Goal: Check status: Check status

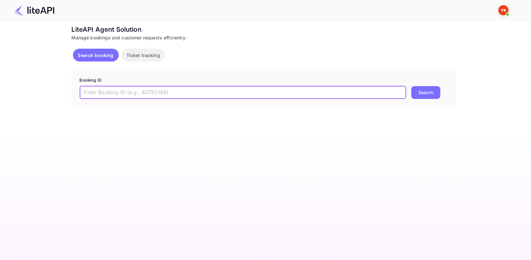
click at [161, 90] on input "text" at bounding box center [243, 92] width 327 height 13
paste input "8131823"
type input "8131823"
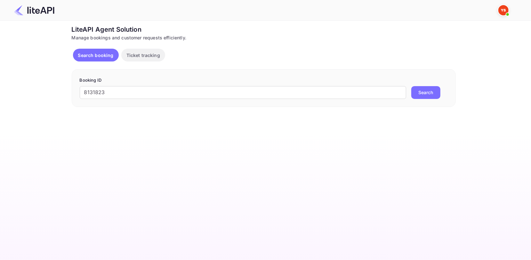
click at [421, 96] on button "Search" at bounding box center [425, 92] width 29 height 13
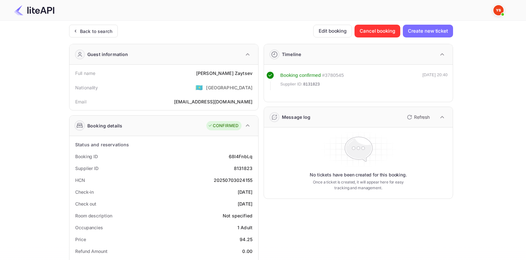
click at [242, 69] on div "Full name [PERSON_NAME]" at bounding box center [164, 73] width 184 height 12
click at [237, 72] on div "[PERSON_NAME]" at bounding box center [224, 73] width 56 height 7
copy div "[PERSON_NAME]"
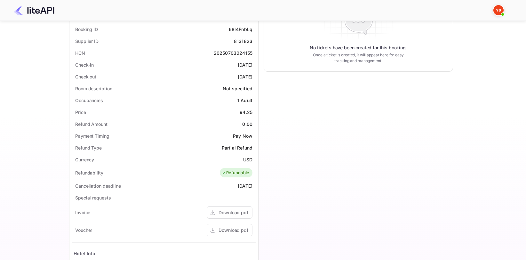
scroll to position [128, 0]
click at [248, 111] on div "94.25" at bounding box center [246, 111] width 13 height 7
copy div "94.25"
click at [248, 158] on div "USD" at bounding box center [247, 158] width 9 height 7
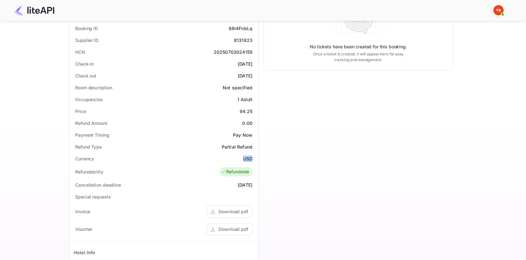
click at [248, 158] on div "USD" at bounding box center [247, 158] width 9 height 7
copy div "USD"
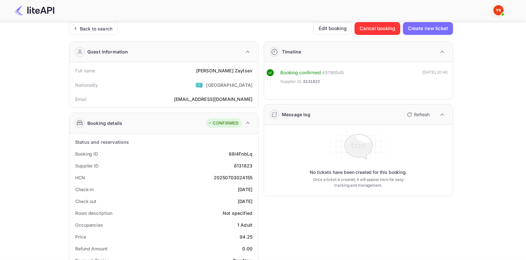
scroll to position [0, 0]
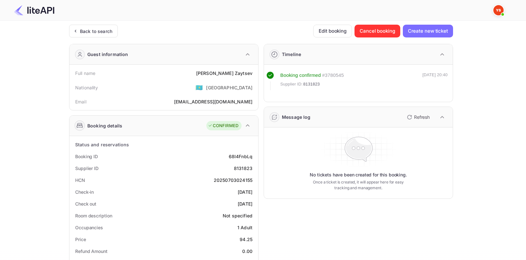
click at [245, 170] on div "8131823" at bounding box center [243, 168] width 19 height 7
copy div "8131823"
